Goal: Information Seeking & Learning: Find specific page/section

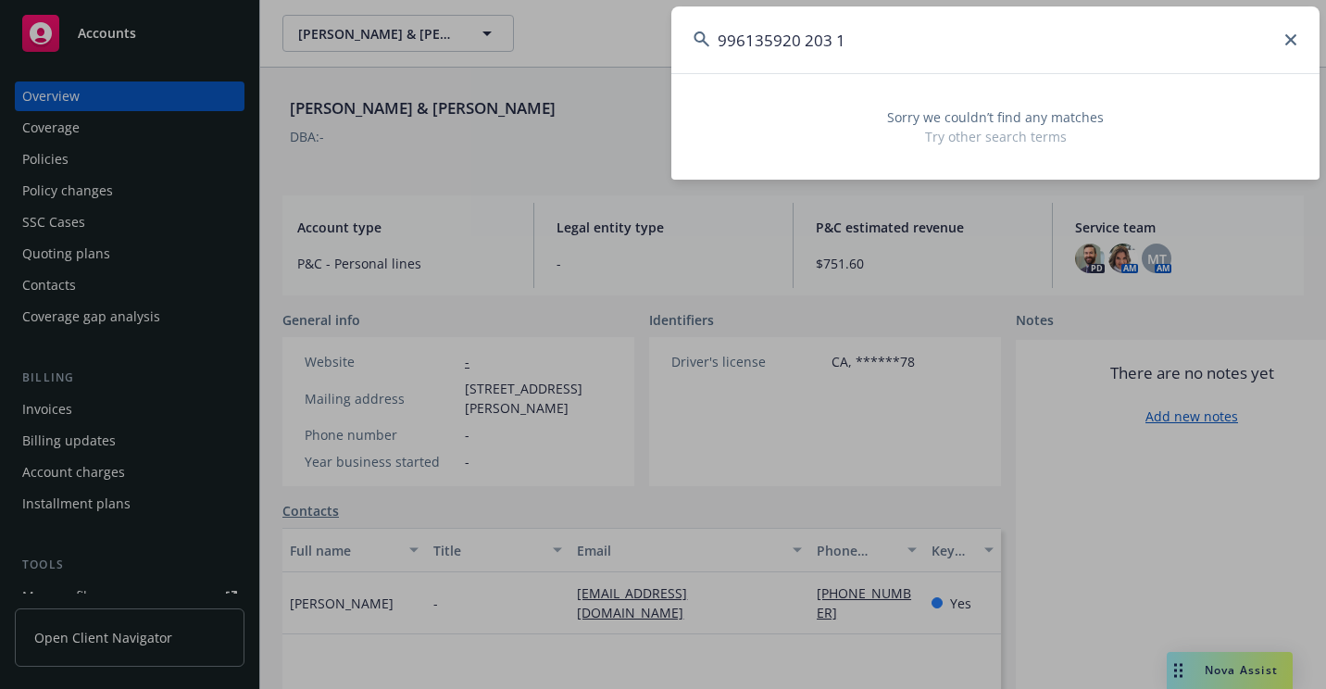
drag, startPoint x: 1045, startPoint y: 55, endPoint x: 663, endPoint y: 105, distance: 385.6
click at [663, 105] on div "996135920 203 1 Sorry we couldn’t find any matches Try other search terms" at bounding box center [663, 344] width 1326 height 689
paste input "1328 northvale"
drag, startPoint x: 1012, startPoint y: 31, endPoint x: 704, endPoint y: 80, distance: 311.2
click at [704, 80] on div "1328 northvale Sorry we couldn’t find any matches Try other search terms" at bounding box center [995, 92] width 648 height 173
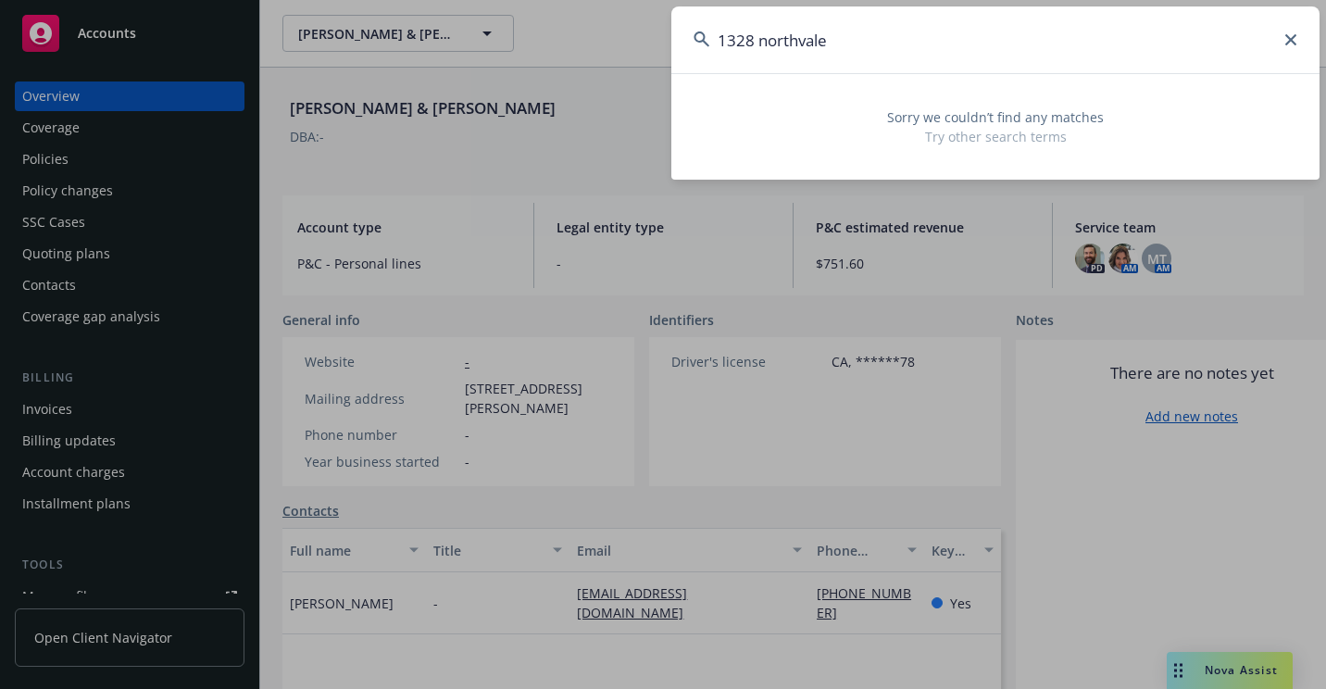
drag, startPoint x: 763, startPoint y: 34, endPoint x: 773, endPoint y: 41, distance: 12.1
drag, startPoint x: 735, startPoint y: 15, endPoint x: 746, endPoint y: 14, distance: 11.1
click at [737, 14] on input "1328 northvale" at bounding box center [995, 39] width 648 height 67
click at [755, 56] on input "1328 northvale" at bounding box center [995, 39] width 648 height 67
drag, startPoint x: 844, startPoint y: 39, endPoint x: 603, endPoint y: 41, distance: 241.6
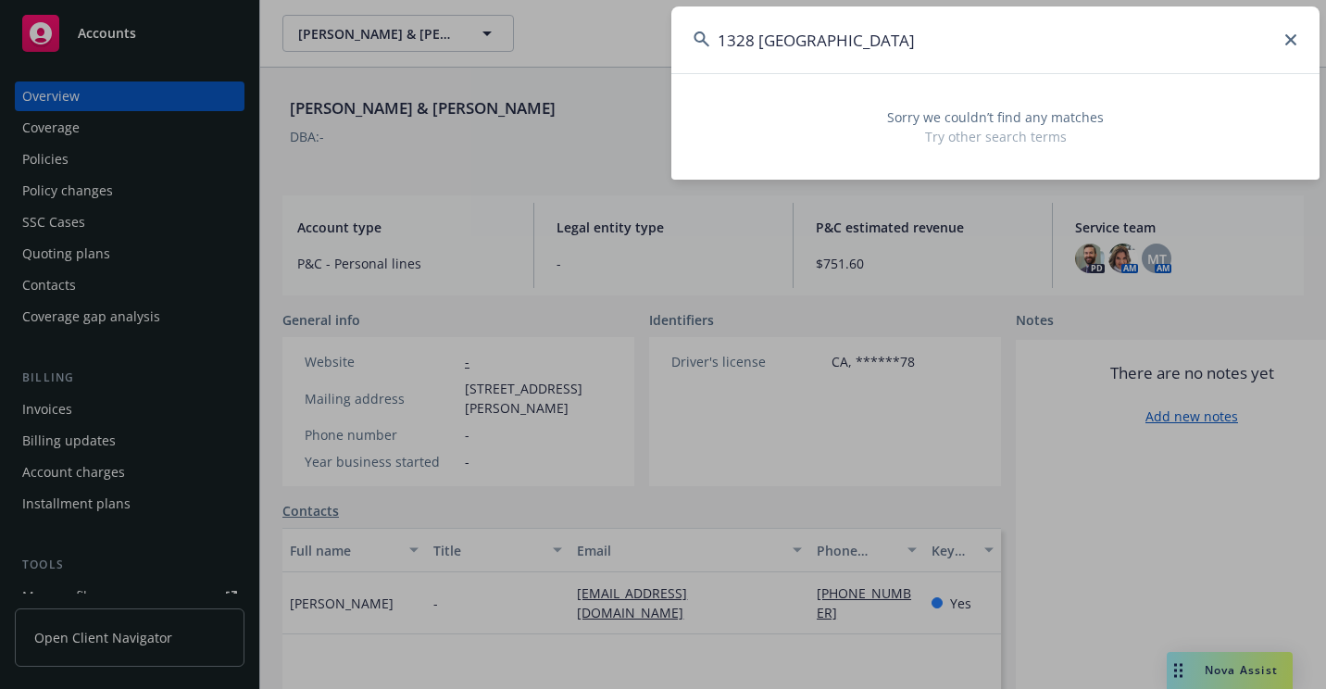
click at [594, 47] on div "1328 Northvale Sorry we couldn’t find any matches Try other search terms" at bounding box center [663, 344] width 1326 height 689
paste input "A01 1344976"
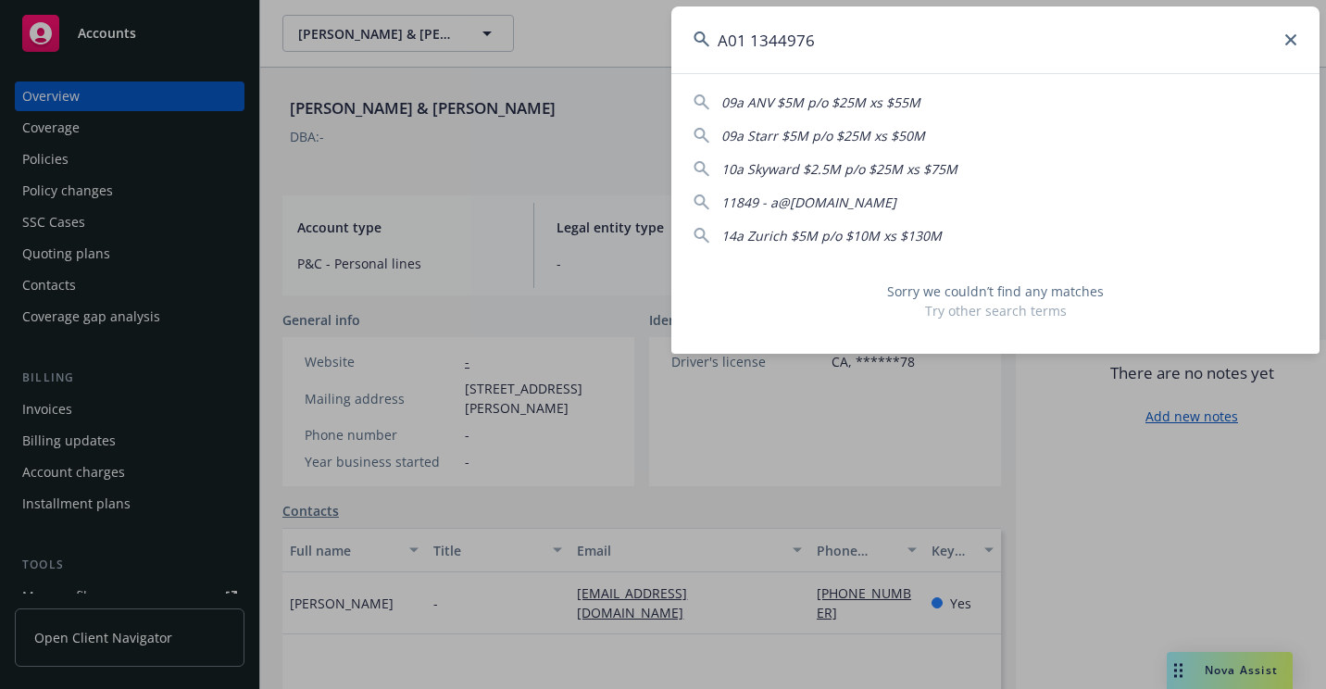
click at [756, 44] on input "A01 1344976" at bounding box center [995, 39] width 648 height 67
drag, startPoint x: 830, startPoint y: 34, endPoint x: 675, endPoint y: 43, distance: 155.7
click at [675, 43] on input "A011344976" at bounding box center [995, 39] width 648 height 67
paste input "[PERSON_NAME] [PERSON_NAME] 2025 Personal Auto Policy"
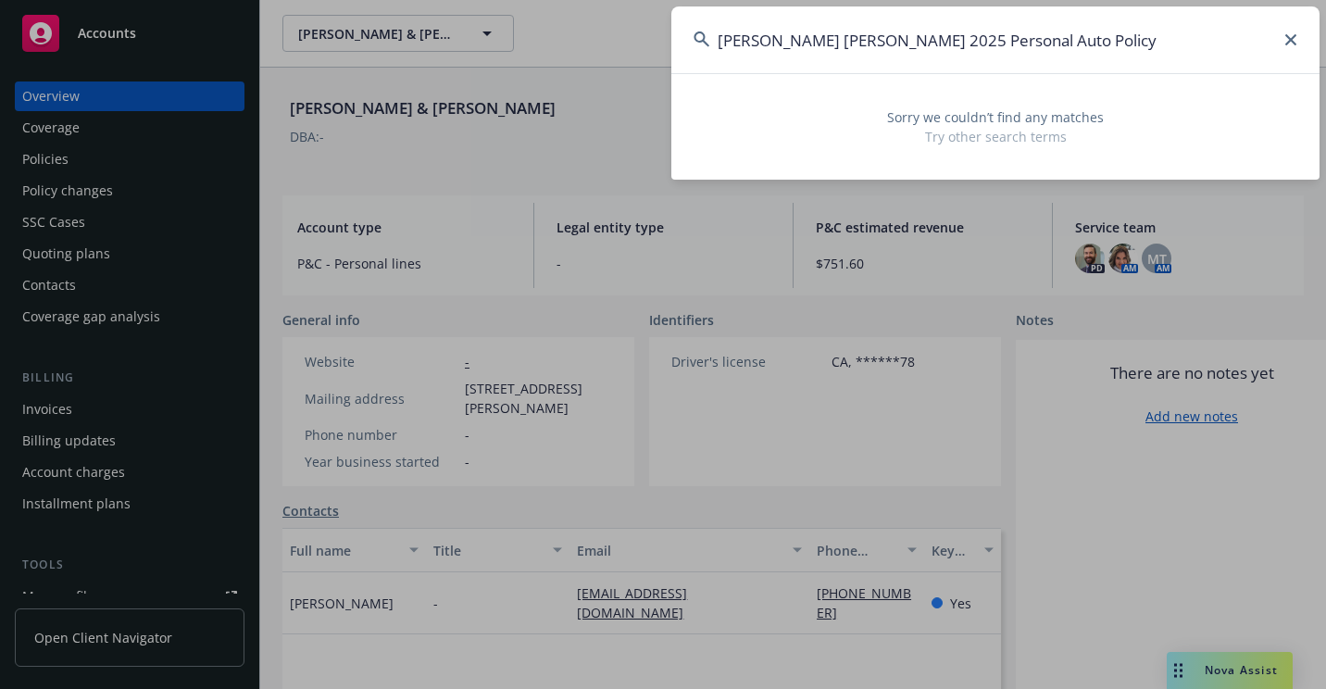
drag, startPoint x: 821, startPoint y: 44, endPoint x: 1170, endPoint y: 53, distance: 349.1
click at [1170, 53] on input "[PERSON_NAME] [PERSON_NAME] 2025 Personal Auto Policy" at bounding box center [995, 39] width 648 height 67
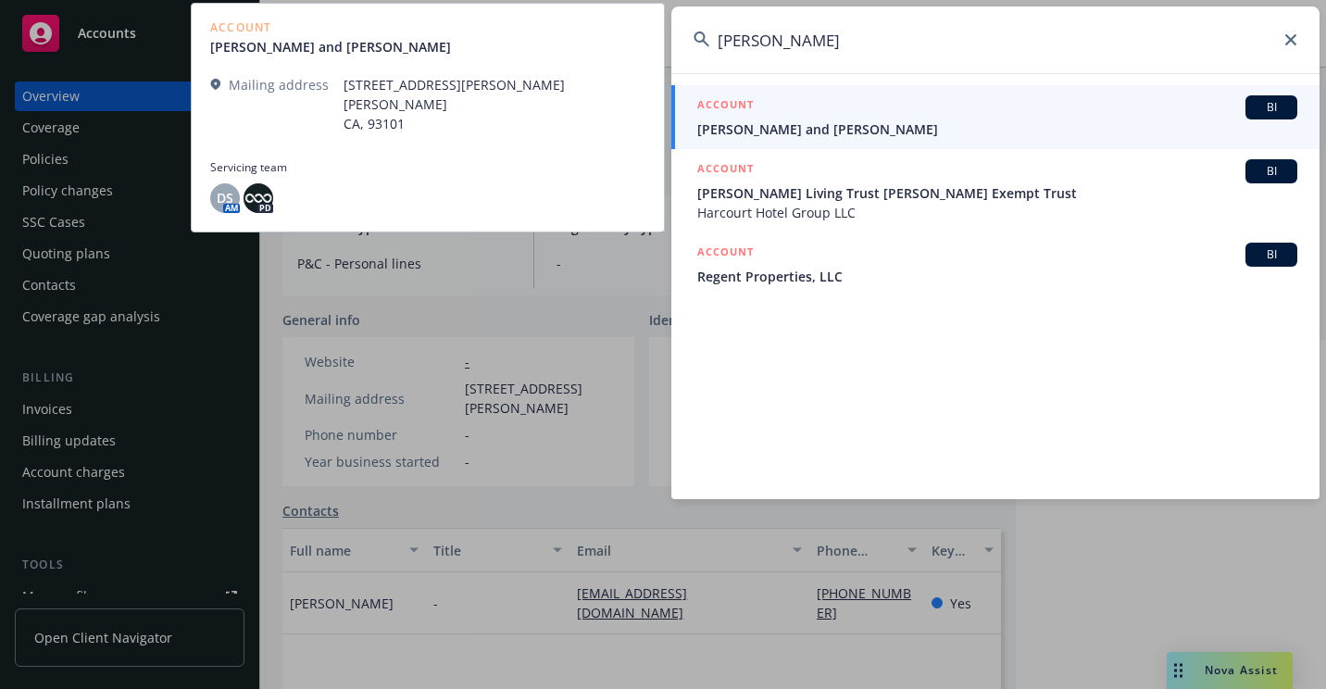
type input "[PERSON_NAME]"
drag, startPoint x: 821, startPoint y: 113, endPoint x: 838, endPoint y: 143, distance: 34.0
click at [822, 113] on div "ACCOUNT BI" at bounding box center [997, 107] width 600 height 24
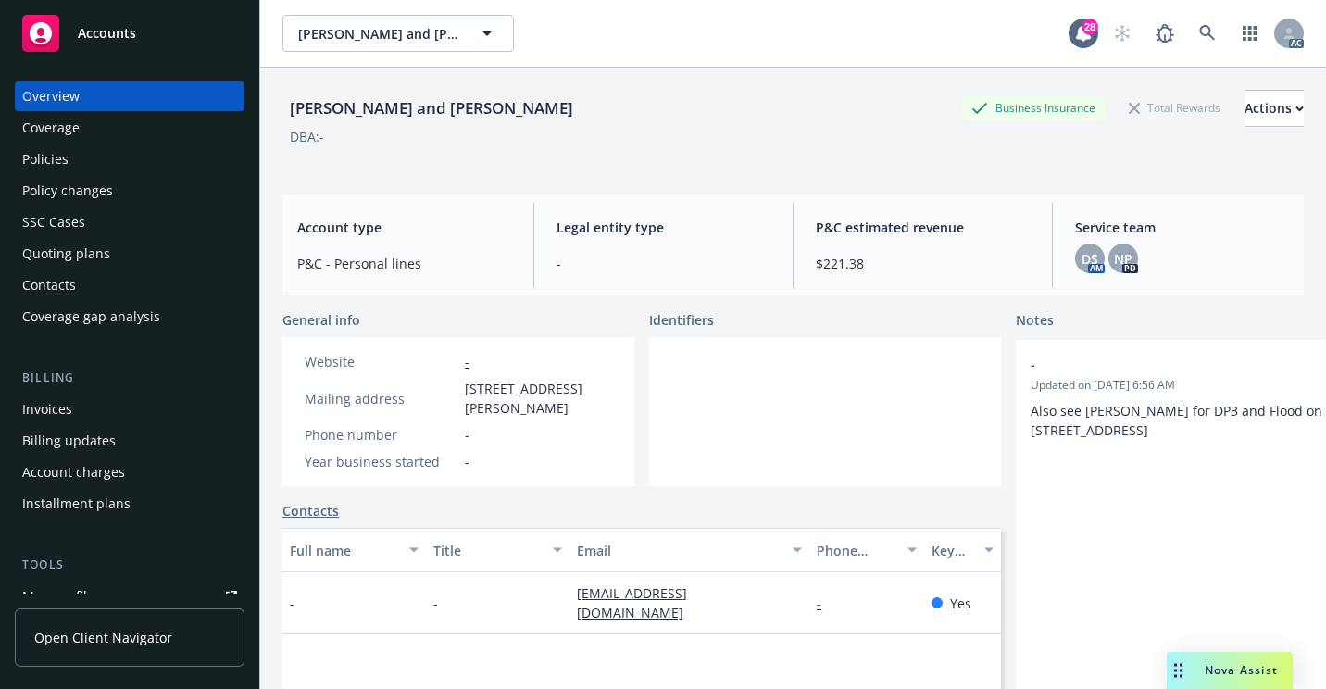
click at [85, 224] on div "SSC Cases" at bounding box center [129, 222] width 215 height 30
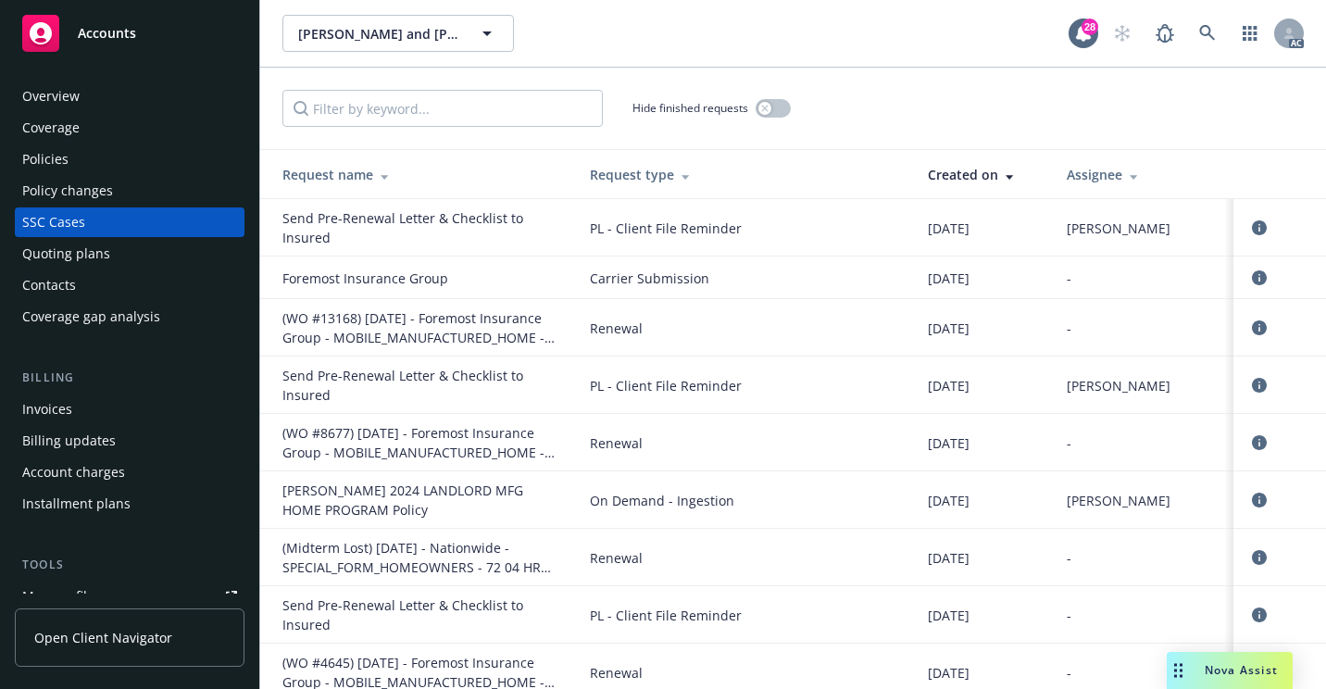
click at [850, 45] on div "[PERSON_NAME] and [PERSON_NAME] [PERSON_NAME] and [PERSON_NAME]" at bounding box center [675, 33] width 786 height 37
click at [139, 105] on div "Overview" at bounding box center [129, 96] width 215 height 30
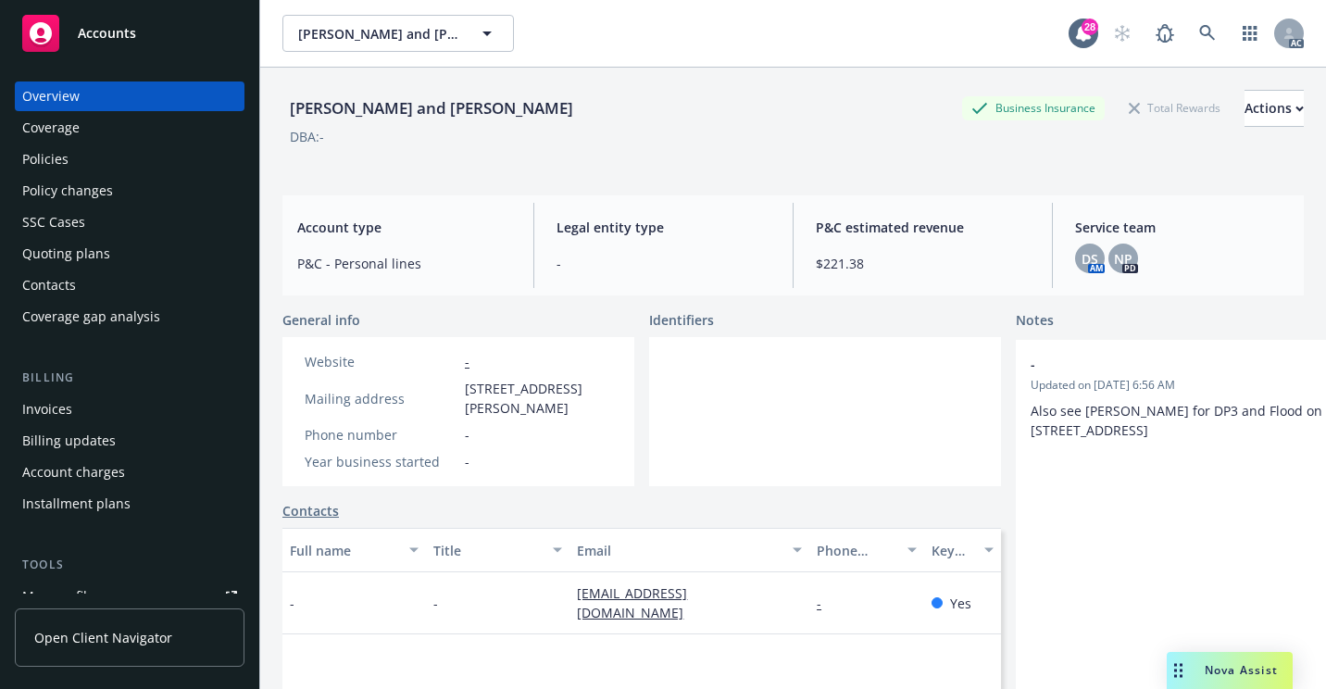
drag, startPoint x: 465, startPoint y: 391, endPoint x: 603, endPoint y: 418, distance: 140.7
click at [603, 418] on div "Website - Mailing address [STREET_ADDRESS][PERSON_NAME] Phone number - Year bus…" at bounding box center [458, 411] width 322 height 119
click at [73, 156] on div "Policies" at bounding box center [129, 159] width 215 height 30
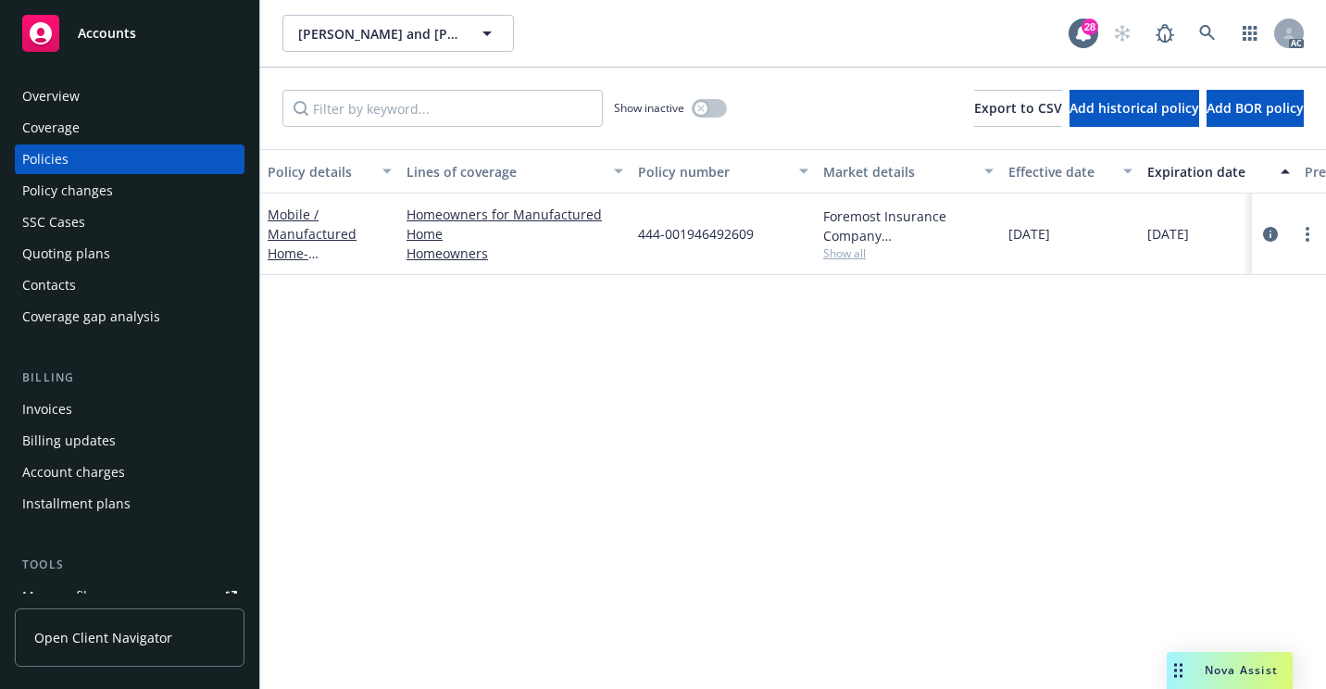
click at [66, 105] on div "Overview" at bounding box center [50, 96] width 57 height 30
